Goal: Check status: Check status

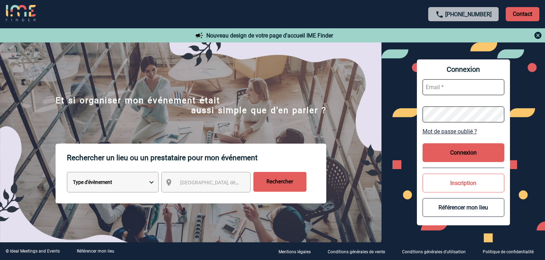
type input "afbonhomme@ime-groupe.com"
click at [464, 156] on button "Connexion" at bounding box center [464, 152] width 82 height 19
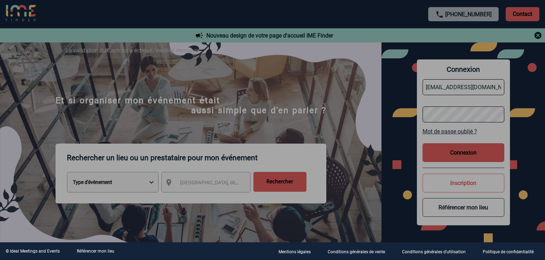
click at [449, 152] on div at bounding box center [272, 130] width 545 height 260
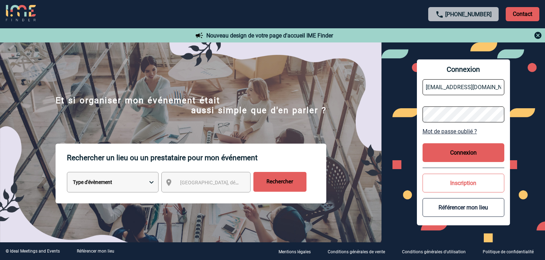
click at [459, 155] on button "Connexion" at bounding box center [464, 152] width 82 height 19
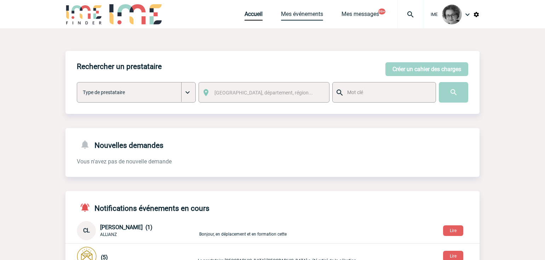
click at [299, 16] on link "Mes événements" at bounding box center [302, 16] width 42 height 10
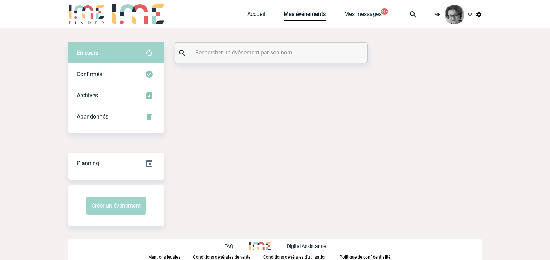
click at [269, 51] on input "text" at bounding box center [273, 52] width 158 height 10
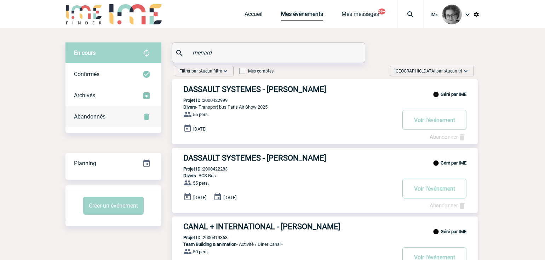
click at [91, 120] on div "Abandonnés" at bounding box center [113, 116] width 96 height 21
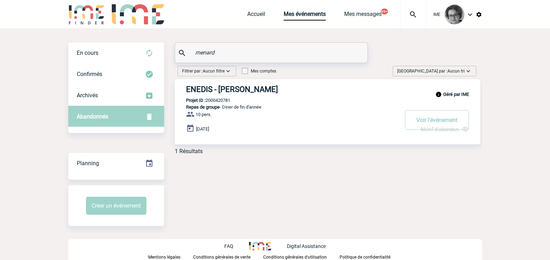
drag, startPoint x: 225, startPoint y: 52, endPoint x: 179, endPoint y: 47, distance: 46.6
click at [179, 47] on div "menard" at bounding box center [271, 53] width 193 height 20
click at [113, 56] on div "En cours" at bounding box center [116, 52] width 96 height 21
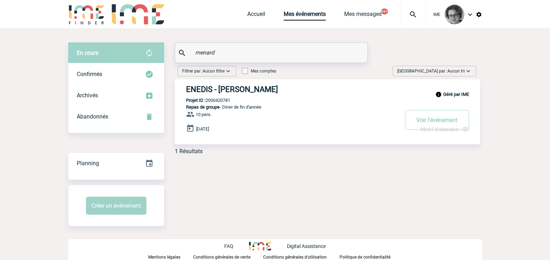
drag, startPoint x: 227, startPoint y: 50, endPoint x: 175, endPoint y: 49, distance: 51.7
click at [175, 49] on div "menard" at bounding box center [271, 53] width 193 height 20
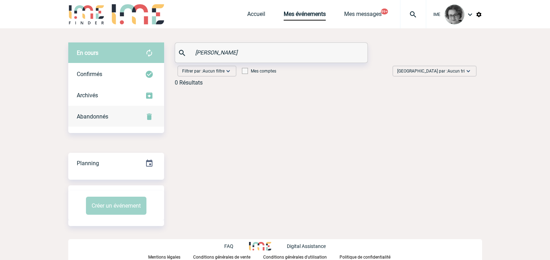
click at [115, 112] on div "Abandonnés" at bounding box center [116, 116] width 96 height 21
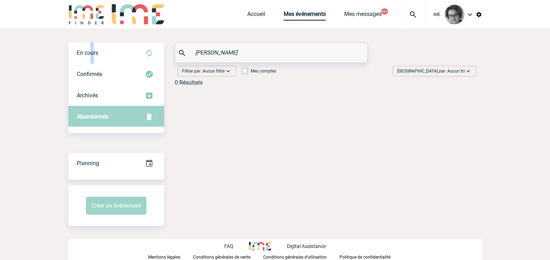
drag, startPoint x: 93, startPoint y: 53, endPoint x: 153, endPoint y: 42, distance: 60.1
click at [92, 52] on span "En cours" at bounding box center [88, 53] width 22 height 7
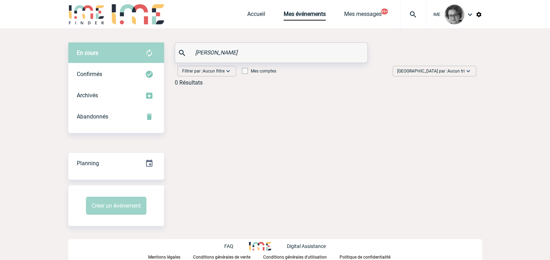
drag, startPoint x: 243, startPoint y: 54, endPoint x: 172, endPoint y: 54, distance: 71.2
click at [172, 54] on div "En cours En cours Confirmés Archivés Abandonnés En cours Confirmés Archivés Aba…" at bounding box center [275, 66] width 414 height 49
paste input "2000421668"
type input "2000421668"
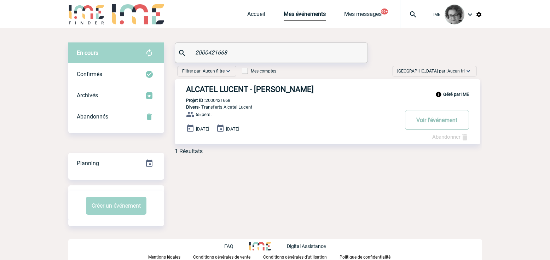
click at [441, 121] on button "Voir l'événement" at bounding box center [437, 120] width 64 height 20
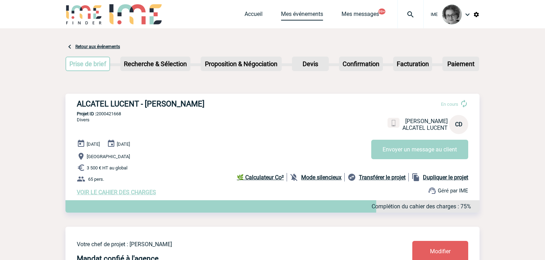
click at [288, 16] on link "Mes événements" at bounding box center [302, 16] width 42 height 10
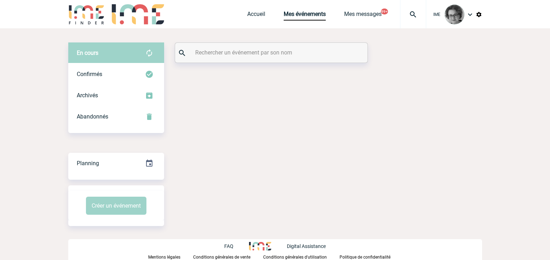
click at [277, 57] on input "text" at bounding box center [273, 52] width 158 height 10
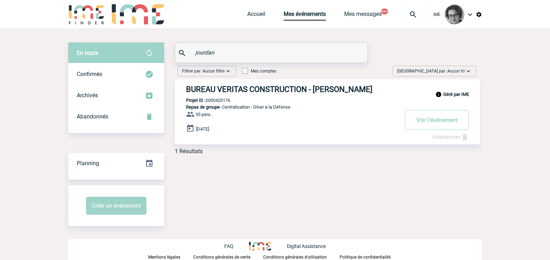
type input "jourdan"
click at [112, 75] on div "Confirmés" at bounding box center [116, 74] width 96 height 21
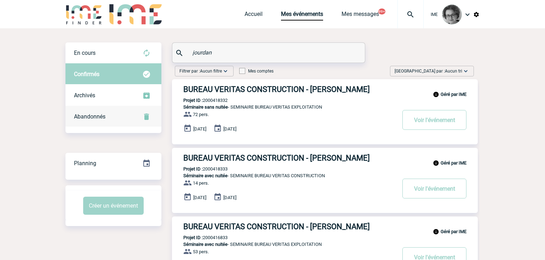
click at [102, 118] on span "Abandonnés" at bounding box center [90, 116] width 32 height 7
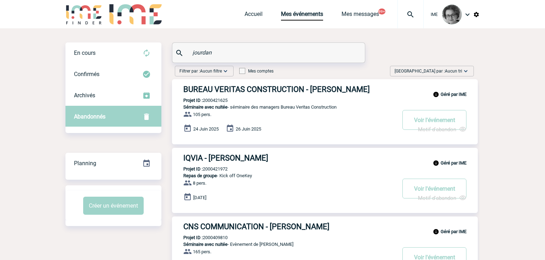
click at [102, 118] on span "Abandonnés" at bounding box center [90, 116] width 32 height 7
